Goal: Task Accomplishment & Management: Manage account settings

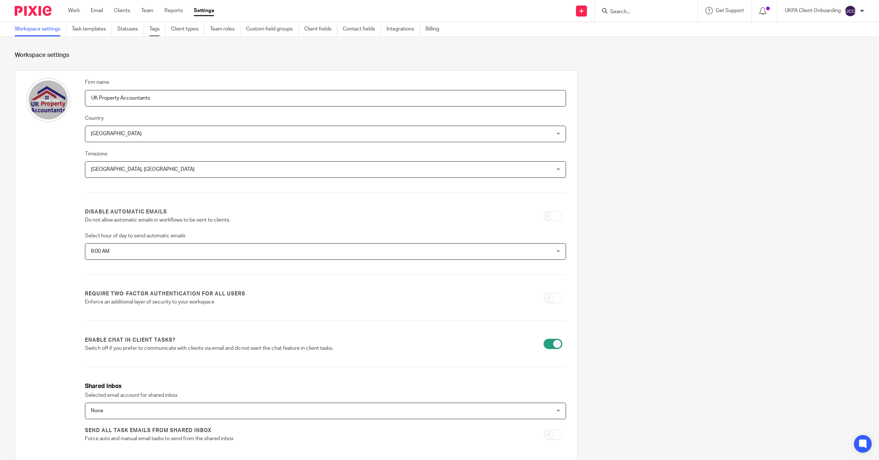
click at [161, 32] on link "Tags" at bounding box center [157, 29] width 16 height 14
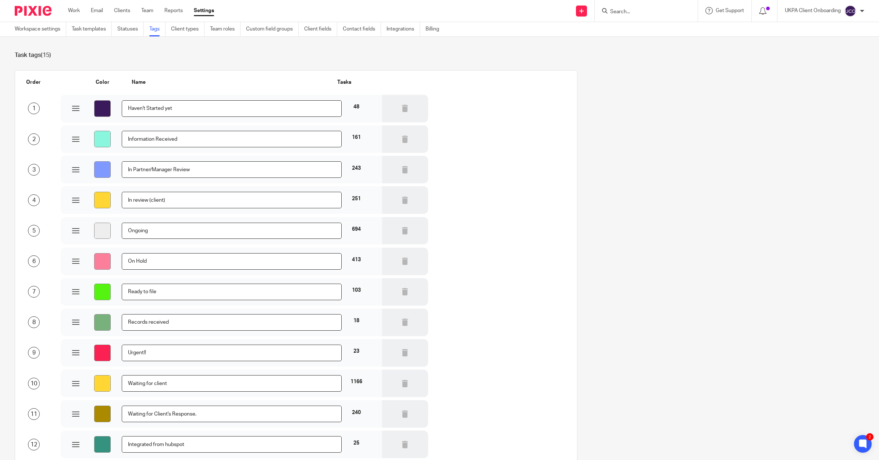
drag, startPoint x: 206, startPoint y: 110, endPoint x: 53, endPoint y: 103, distance: 153.8
click at [53, 103] on div "1 #3a1a5b Haven't Started yet 48" at bounding box center [290, 108] width 551 height 29
drag, startPoint x: 192, startPoint y: 140, endPoint x: 106, endPoint y: 144, distance: 86.5
click at [106, 144] on div "#8af6de Information Received 161" at bounding box center [221, 139] width 299 height 17
drag, startPoint x: 208, startPoint y: 173, endPoint x: 86, endPoint y: 171, distance: 121.3
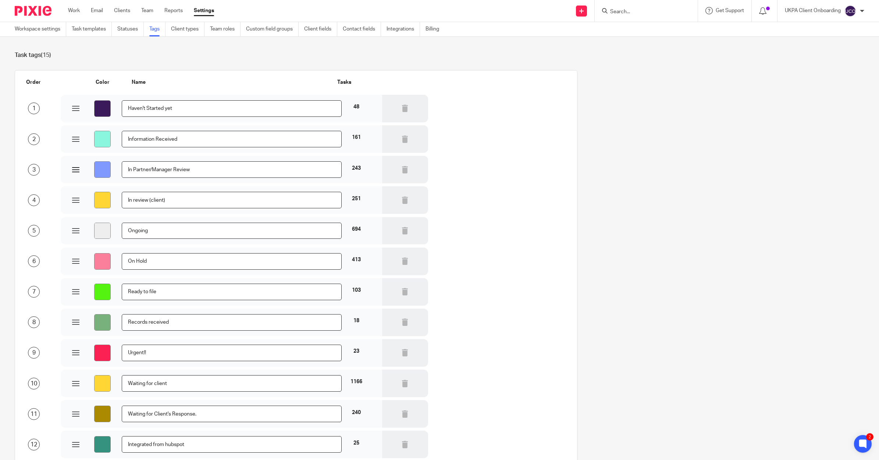
click at [86, 172] on div "#8099ff In Partner/Manager Review 243" at bounding box center [221, 169] width 299 height 17
drag, startPoint x: 198, startPoint y: 197, endPoint x: 99, endPoint y: 199, distance: 99.3
click at [99, 199] on div "#ffd633 In review (client) 251" at bounding box center [221, 200] width 299 height 17
drag, startPoint x: 158, startPoint y: 233, endPoint x: 103, endPoint y: 235, distance: 55.2
click at [103, 235] on div "#eeeeee Ongoing 694" at bounding box center [221, 231] width 299 height 17
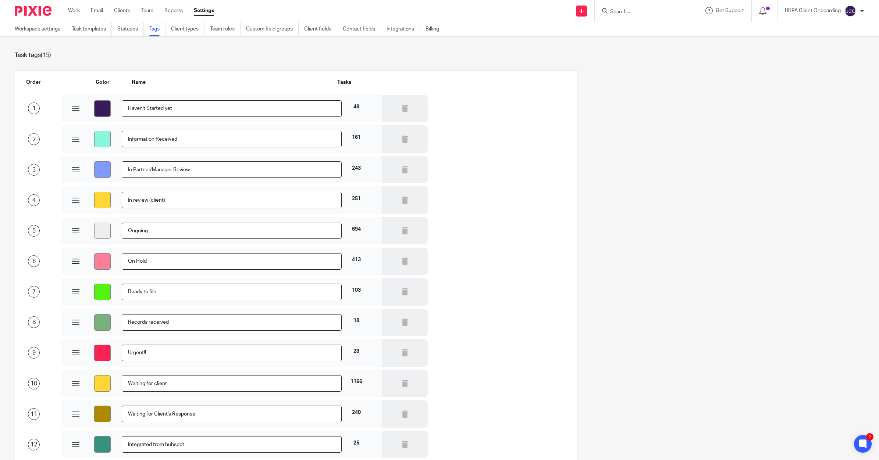
drag, startPoint x: 192, startPoint y: 267, endPoint x: 119, endPoint y: 268, distance: 72.1
click at [119, 268] on div "#fb7e9a On Hold 413" at bounding box center [221, 261] width 299 height 17
drag, startPoint x: 156, startPoint y: 293, endPoint x: 117, endPoint y: 294, distance: 38.6
click at [117, 294] on div "#54f410 Ready to file 103" at bounding box center [221, 292] width 299 height 17
drag, startPoint x: 174, startPoint y: 322, endPoint x: 55, endPoint y: 318, distance: 118.8
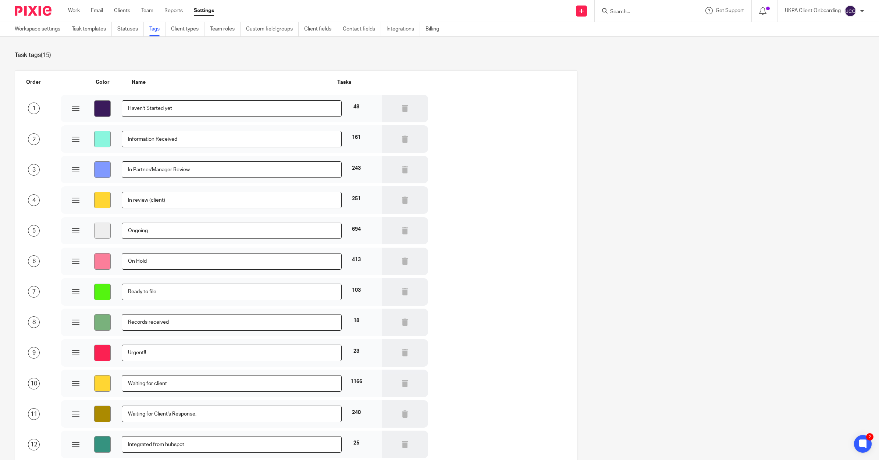
click at [55, 318] on div "8 #79b17c Records received 18" at bounding box center [290, 322] width 551 height 29
drag, startPoint x: 163, startPoint y: 355, endPoint x: 11, endPoint y: 345, distance: 151.5
click at [11, 345] on div "Order Color Name Tasks 1 #3a1a5b Haven't Started yet 48 2 #8af6de Information R…" at bounding box center [290, 333] width 574 height 526
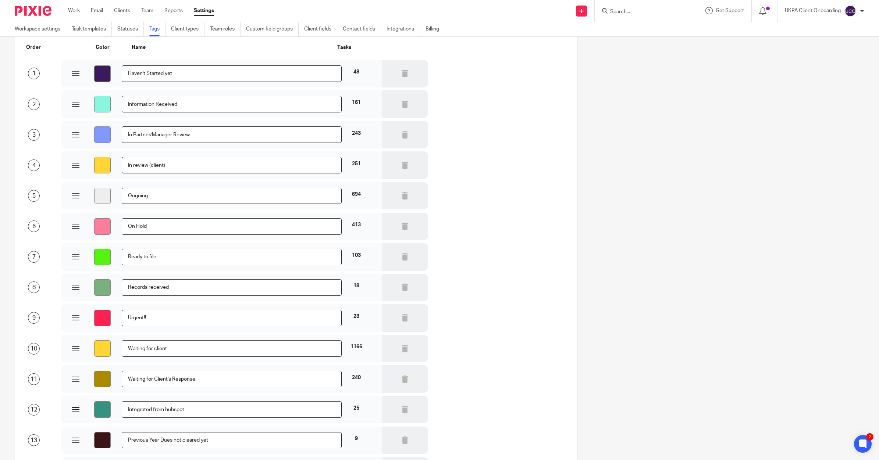
scroll to position [92, 0]
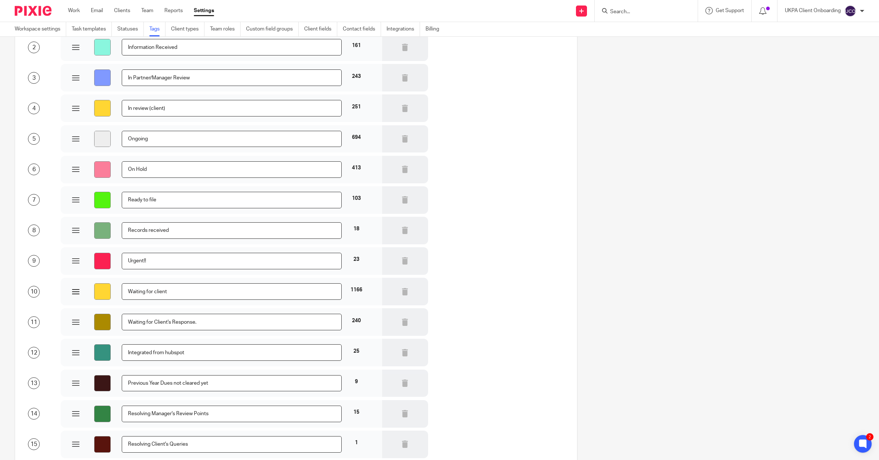
drag, startPoint x: 196, startPoint y: 293, endPoint x: 79, endPoint y: 290, distance: 116.2
click at [80, 290] on div "#ffd633 Waiting for client 1166" at bounding box center [221, 291] width 299 height 17
drag, startPoint x: 203, startPoint y: 322, endPoint x: 54, endPoint y: 320, distance: 148.9
click at [54, 320] on div "11 #ab8a00 Waiting for Client's Response. 240" at bounding box center [290, 321] width 551 height 29
drag, startPoint x: 206, startPoint y: 354, endPoint x: 92, endPoint y: 348, distance: 114.5
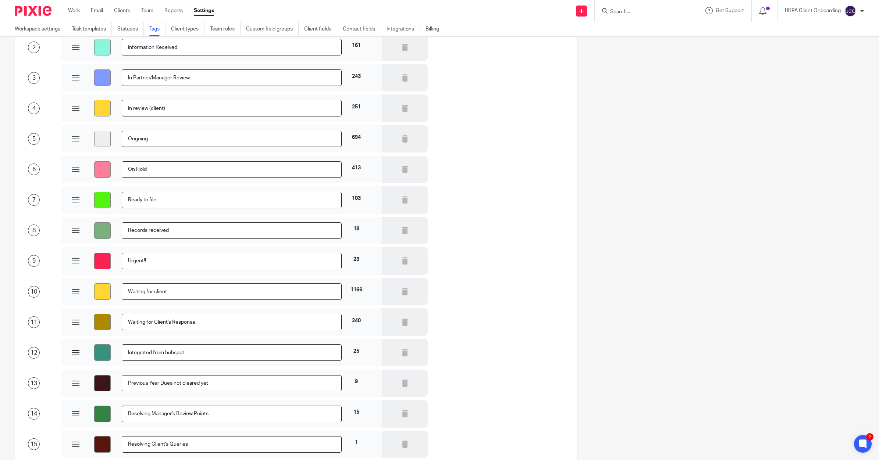
click at [92, 348] on div "#35927f Integrated from hubspot 25" at bounding box center [221, 353] width 299 height 17
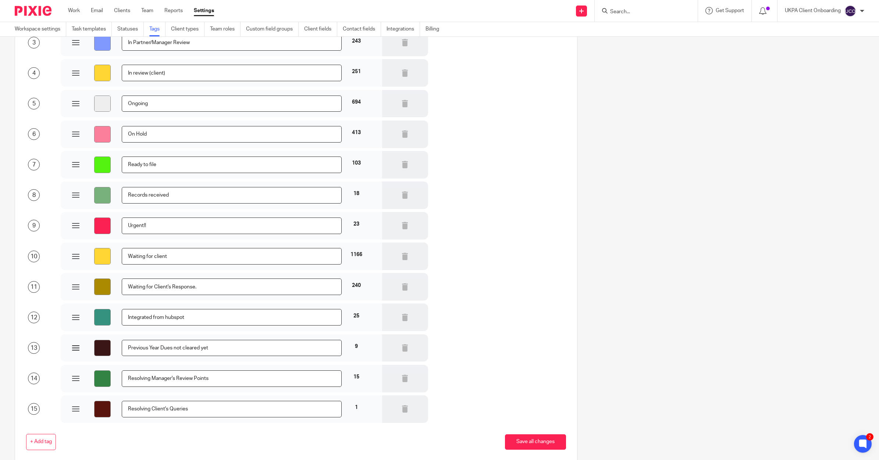
scroll to position [162, 0]
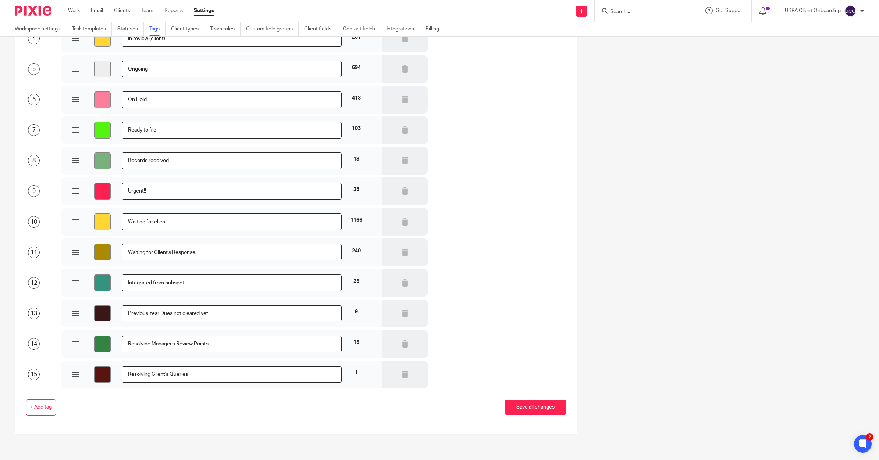
drag, startPoint x: 221, startPoint y: 313, endPoint x: -2, endPoint y: 301, distance: 222.7
click at [0, 301] on html "Work Email Clients Team Reports Settings Work Email Clients Team Reports Settin…" at bounding box center [439, 230] width 879 height 460
drag, startPoint x: 215, startPoint y: 343, endPoint x: 6, endPoint y: 336, distance: 210.0
click at [6, 336] on div "Order Color Name Tasks 1 #3a1a5b Haven't Started yet 48 2 #8af6de Information R…" at bounding box center [290, 171] width 574 height 526
drag, startPoint x: 181, startPoint y: 375, endPoint x: 65, endPoint y: 373, distance: 115.8
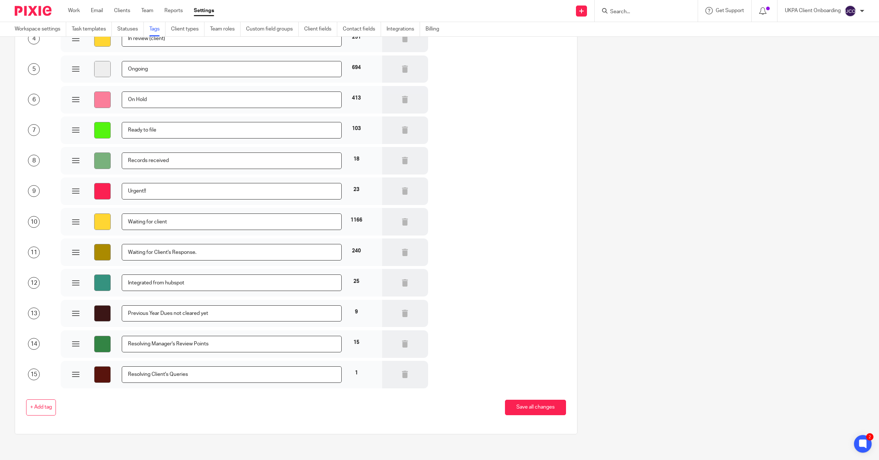
click at [65, 373] on div "#59140d Resolving Client's Queries 1" at bounding box center [221, 375] width 321 height 28
